Goal: Information Seeking & Learning: Learn about a topic

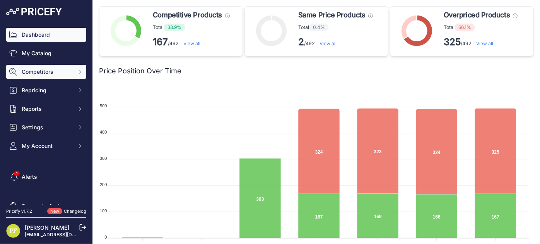
click at [49, 72] on span "Competitors" at bounding box center [47, 72] width 51 height 8
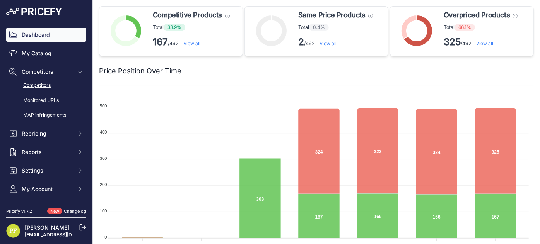
click at [39, 86] on link "Competitors" at bounding box center [46, 86] width 80 height 14
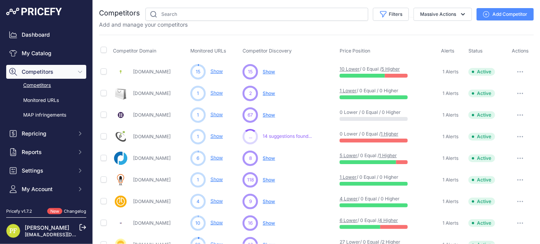
click at [152, 70] on link "Budgetlight.it" at bounding box center [151, 72] width 37 height 6
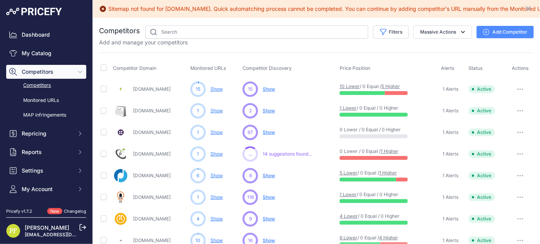
click at [149, 129] on link "Led24.it" at bounding box center [151, 132] width 37 height 6
click at [155, 152] on link "Pianetalowcost.it" at bounding box center [151, 154] width 37 height 6
click at [145, 169] on div "Puntoled.it" at bounding box center [150, 175] width 74 height 15
click at [146, 175] on link "Puntoled.it" at bounding box center [151, 176] width 37 height 6
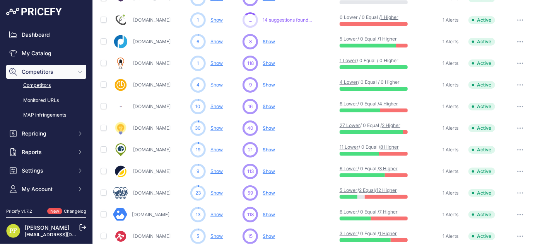
scroll to position [136, 0]
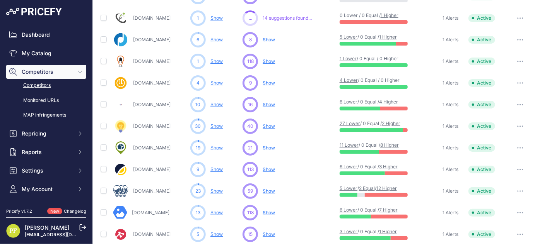
click at [151, 169] on link "Luciamo.it" at bounding box center [151, 170] width 37 height 6
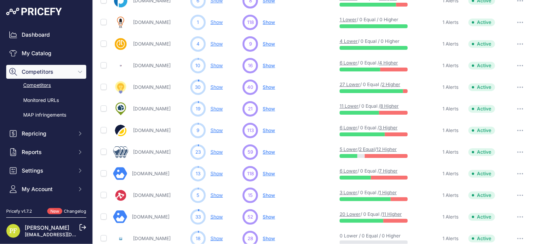
scroll to position [181, 0]
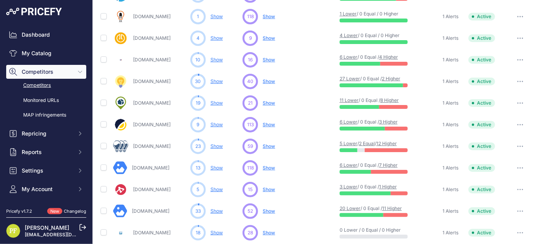
click at [146, 188] on link "Lampade.it" at bounding box center [151, 190] width 37 height 6
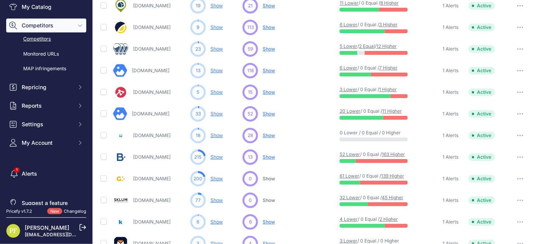
scroll to position [322, 0]
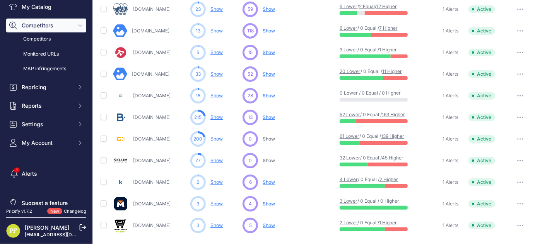
click at [152, 179] on link "Klikitalia.com" at bounding box center [151, 182] width 37 height 6
click at [160, 223] on link "Elettrico.store" at bounding box center [151, 226] width 37 height 6
click at [135, 201] on link "Tecnomat.it" at bounding box center [151, 204] width 37 height 6
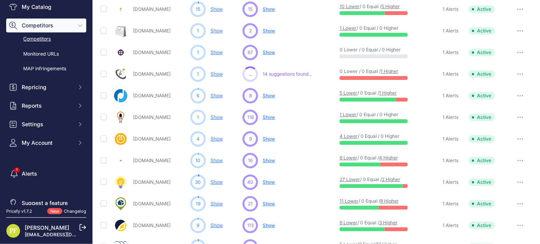
scroll to position [0, 0]
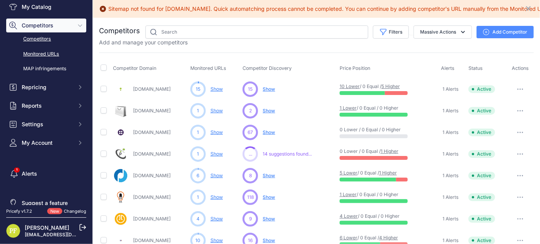
click at [38, 53] on link "Monitored URLs" at bounding box center [46, 55] width 80 height 14
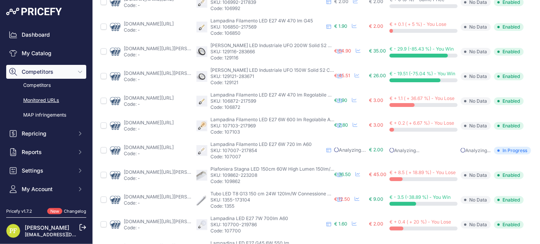
scroll to position [370, 0]
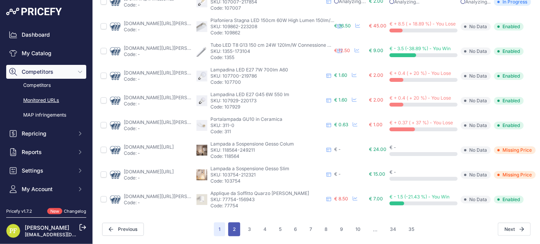
click at [237, 226] on button "2" at bounding box center [234, 230] width 12 height 14
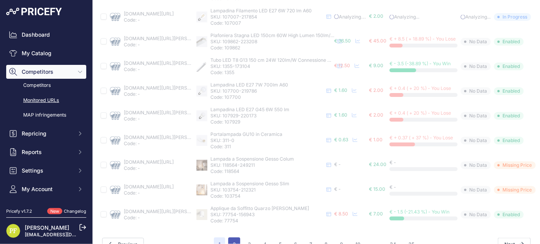
scroll to position [389, 0]
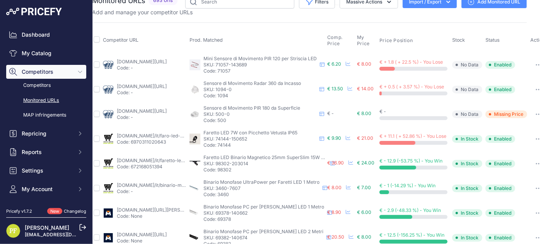
scroll to position [370, 7]
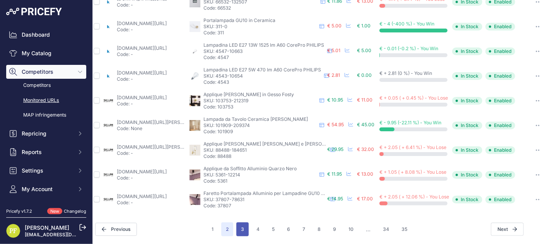
click at [240, 224] on button "3" at bounding box center [242, 230] width 12 height 14
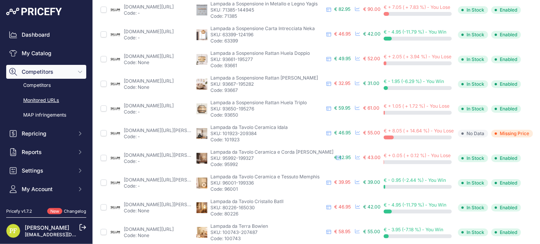
scroll to position [370, 0]
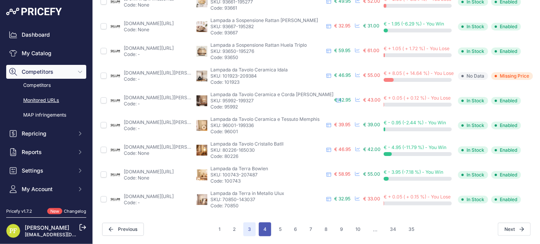
click at [262, 228] on button "4" at bounding box center [265, 230] width 12 height 14
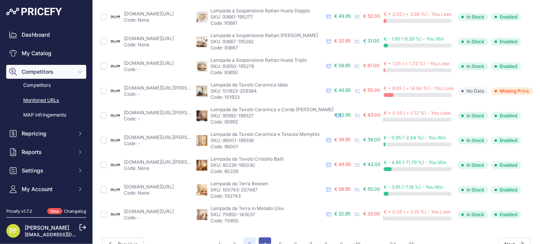
scroll to position [389, 0]
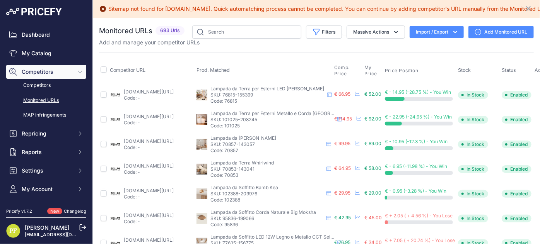
scroll to position [370, 0]
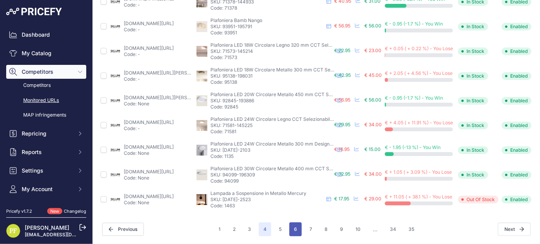
click at [289, 223] on button "6" at bounding box center [295, 230] width 12 height 14
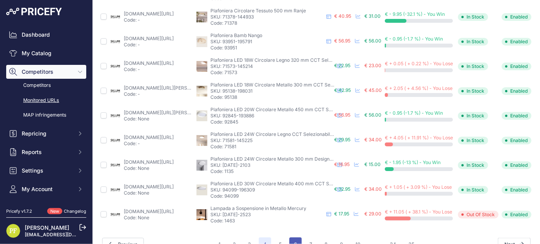
scroll to position [389, 0]
